Goal: Task Accomplishment & Management: Manage account settings

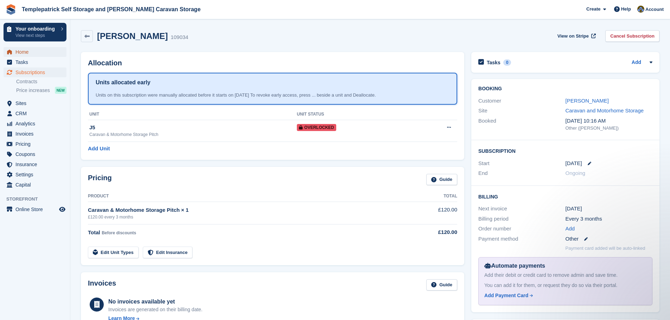
click at [29, 52] on span "Home" at bounding box center [36, 52] width 42 height 10
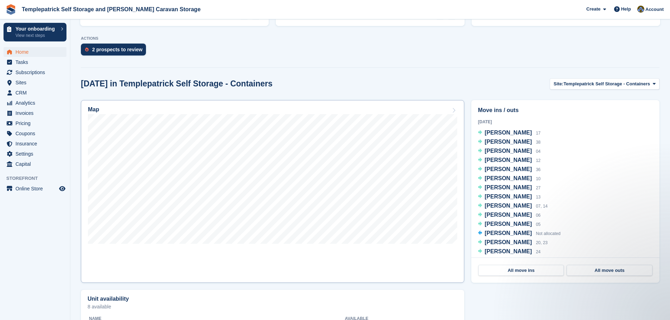
scroll to position [204, 0]
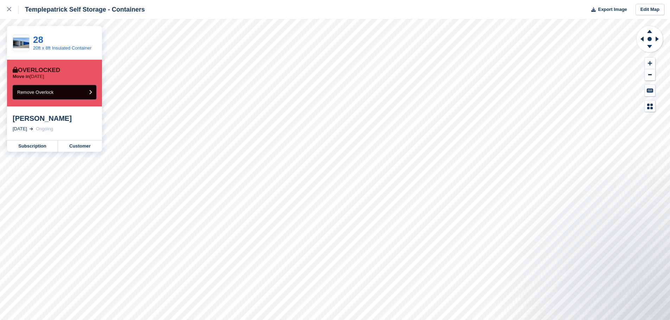
click at [83, 91] on button "Remove Overlock" at bounding box center [55, 92] width 84 height 14
click at [74, 93] on button "Remove Overlock" at bounding box center [55, 92] width 84 height 14
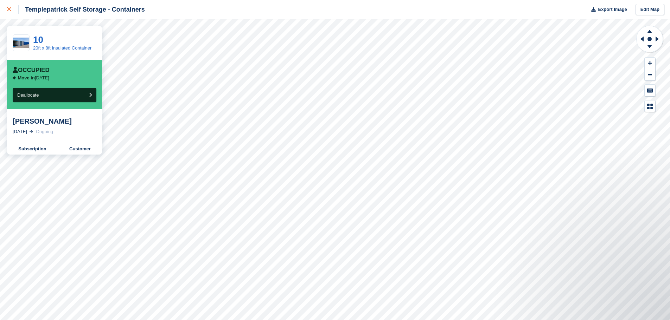
click at [9, 10] on icon at bounding box center [9, 9] width 4 height 4
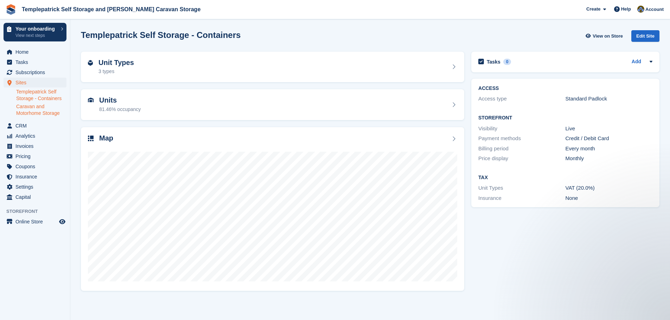
click at [39, 112] on link "Caravan and Motorhome Storage" at bounding box center [41, 109] width 50 height 13
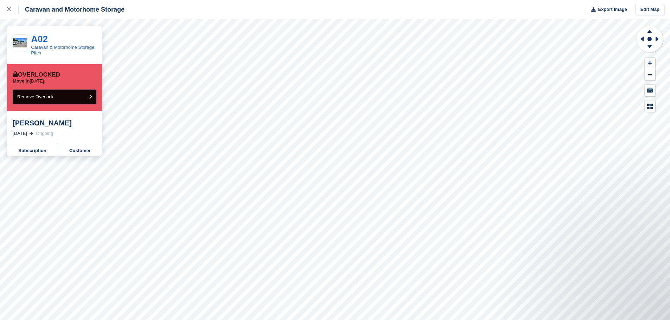
click at [90, 98] on icon "submit" at bounding box center [90, 97] width 3 height 5
click at [59, 96] on button "Remove Overlock" at bounding box center [55, 97] width 84 height 14
click at [57, 98] on button "Remove Overlock" at bounding box center [55, 97] width 84 height 14
click at [67, 97] on button "Remove Overlock" at bounding box center [55, 97] width 84 height 14
click at [75, 94] on button "Remove Overlock" at bounding box center [55, 97] width 84 height 14
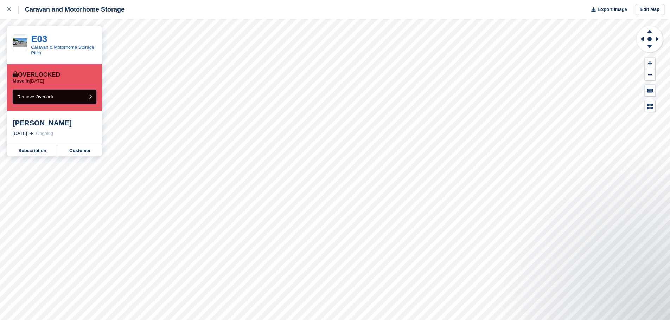
click at [60, 93] on button "Remove Overlock" at bounding box center [55, 97] width 84 height 14
click at [63, 99] on button "Remove Overlock" at bounding box center [55, 97] width 84 height 14
click at [52, 93] on button "Remove Overlock" at bounding box center [55, 97] width 84 height 14
click at [57, 100] on button "Remove Overlock" at bounding box center [55, 97] width 84 height 14
